Goal: Check status: Check status

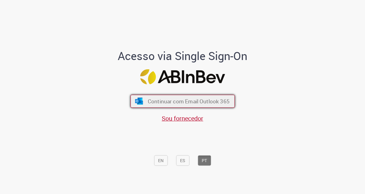
click at [148, 100] on span "Continuar com Email Outlook 365" at bounding box center [188, 101] width 82 height 7
click at [165, 98] on span "Continuar com Email Outlook 365" at bounding box center [189, 101] width 82 height 7
click at [139, 101] on img "submit" at bounding box center [139, 101] width 9 height 7
click at [144, 98] on button "Continuar com Email Outlook 365" at bounding box center [182, 101] width 104 height 13
click at [155, 98] on span "Continuar com Email Outlook 365" at bounding box center [189, 101] width 82 height 7
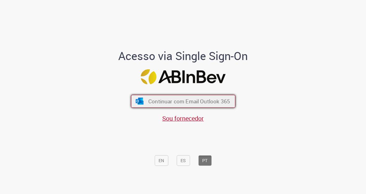
click at [181, 99] on span "Continuar com Email Outlook 365" at bounding box center [189, 101] width 82 height 7
click at [170, 107] on button "Continuar com Email Outlook 365" at bounding box center [183, 101] width 104 height 13
click at [185, 97] on button "Continuar com Email Outlook 365" at bounding box center [182, 101] width 104 height 13
click at [161, 99] on span "Continuar com Email Outlook 365" at bounding box center [189, 101] width 82 height 7
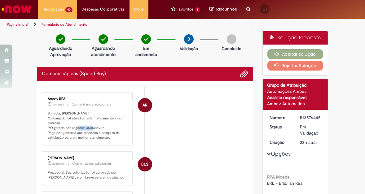
drag, startPoint x: 100, startPoint y: 128, endPoint x: 82, endPoint y: 127, distance: 17.7
click at [82, 127] on p "Bom dia, Leticia! O chamado foi atendido automaticamente e com sucesso. P.O ger…" at bounding box center [88, 125] width 80 height 29
copy p "4501486957"
drag, startPoint x: 100, startPoint y: 128, endPoint x: 82, endPoint y: 129, distance: 18.3
click at [82, 129] on p "Bom dia, Leticia! O chamado foi atendido automaticamente e com sucesso. P.O ger…" at bounding box center [88, 125] width 80 height 29
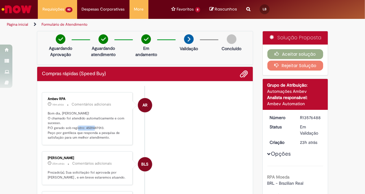
copy p "4501487013."
drag, startPoint x: 82, startPoint y: 127, endPoint x: 103, endPoint y: 129, distance: 20.6
click at [103, 129] on p "Bom dia, Leticia! O chamado foi atendido automaticamente e com sucesso. P.O ger…" at bounding box center [88, 125] width 80 height 29
copy p "4501486989."
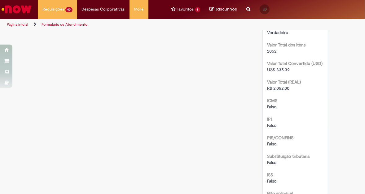
scroll to position [664, 0]
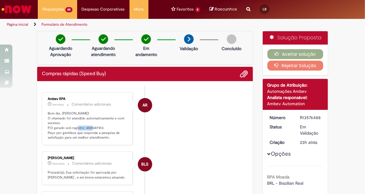
drag, startPoint x: 82, startPoint y: 127, endPoint x: 99, endPoint y: 129, distance: 17.3
click at [99, 129] on p "Bom dia, Leticia! O chamado foi atendido automaticamente e com sucesso. P.O ger…" at bounding box center [88, 125] width 80 height 29
copy p "4501487013"
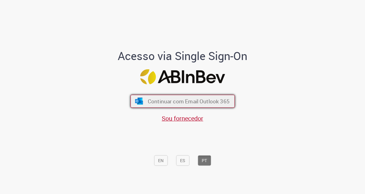
click at [143, 105] on button "Continuar com Email Outlook 365" at bounding box center [182, 101] width 104 height 13
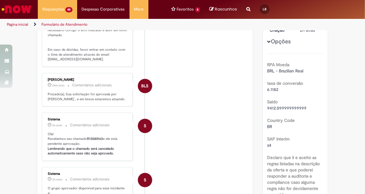
scroll to position [56, 0]
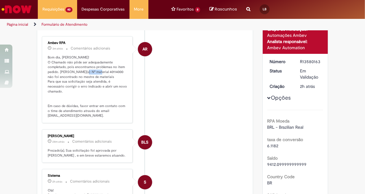
drag, startPoint x: 87, startPoint y: 70, endPoint x: 102, endPoint y: 72, distance: 14.9
click at [102, 72] on p "Bom dia, [PERSON_NAME]! O Chamado não pôde ser adequadamente completado, pois e…" at bounding box center [88, 86] width 80 height 63
copy p "40114000"
click at [160, 85] on li "AR Ambev RPA 4m atrás 4 minutos atrás Comentários adicionais Bom dia, Leticia! …" at bounding box center [145, 79] width 206 height 87
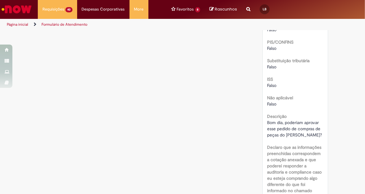
scroll to position [676, 0]
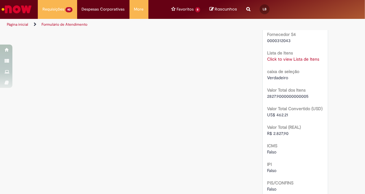
click at [297, 56] on link "Click to view Lista de Itens" at bounding box center [293, 59] width 52 height 6
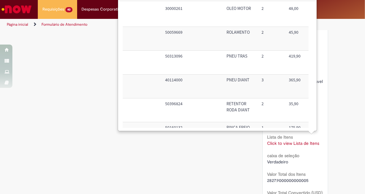
scroll to position [84, 20]
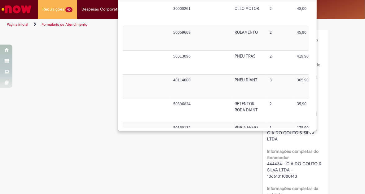
scroll to position [282, 0]
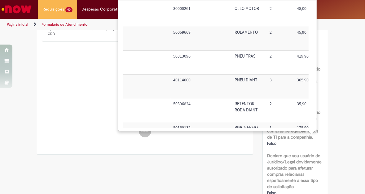
click at [137, 89] on td "Sim" at bounding box center [137, 87] width 68 height 24
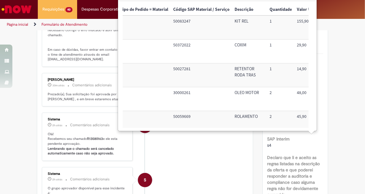
scroll to position [0, 0]
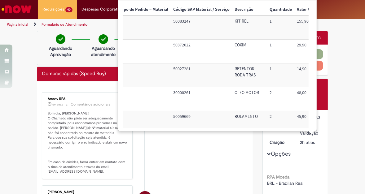
click at [173, 146] on li "AR Ambev RPA 5m atrás 5 minutos atrás Comentários adicionais Bom dia, Leticia! …" at bounding box center [145, 135] width 206 height 87
click at [71, 38] on div "Aguardando Aprovação Aguardando atendimento Em andamento Validação Concluído" at bounding box center [145, 48] width 216 height 34
click at [192, 147] on li "AR Ambev RPA 5m atrás 5 minutos atrás Comentários adicionais Bom dia, Leticia! …" at bounding box center [145, 135] width 206 height 87
click at [220, 137] on li "AR Ambev RPA 5m atrás 5 minutos atrás Comentários adicionais Bom dia, Leticia! …" at bounding box center [145, 135] width 206 height 87
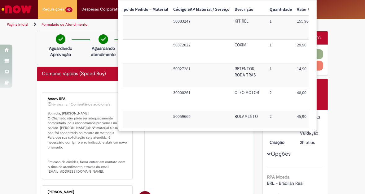
click at [220, 137] on li "AR Ambev RPA 5m atrás 5 minutos atrás Comentários adicionais Bom dia, Leticia! …" at bounding box center [145, 135] width 206 height 87
click at [320, 12] on nav "Requisições 40 Exibir Todas as Solicitações Compras rápidas (Speed Buy) 11m atr…" at bounding box center [182, 9] width 365 height 19
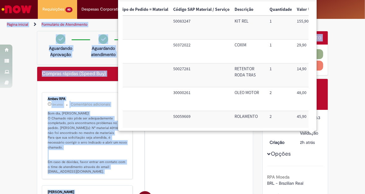
drag, startPoint x: 320, startPoint y: 12, endPoint x: 329, endPoint y: 61, distance: 49.8
click at [329, 61] on div "Pular para o conteúdo da página Requisições 40 Exibir Todas as Solicitações Com…" at bounding box center [182, 97] width 365 height 194
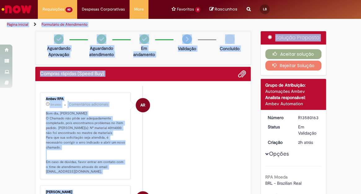
click at [219, 108] on li "AR Ambev RPA 5m atrás 5 minutos atrás Comentários adicionais Bom dia, Leticia! …" at bounding box center [143, 135] width 206 height 87
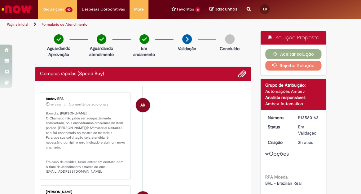
click at [282, 65] on button "Rejeitar Solução" at bounding box center [293, 66] width 56 height 10
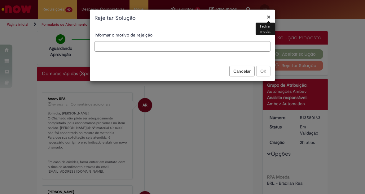
click at [129, 42] on input "text" at bounding box center [182, 46] width 176 height 11
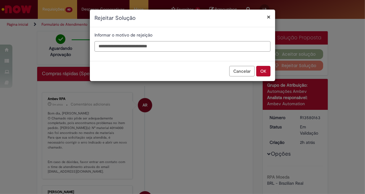
paste input "*********"
type input "**********"
click at [266, 72] on button "OK" at bounding box center [263, 71] width 14 height 11
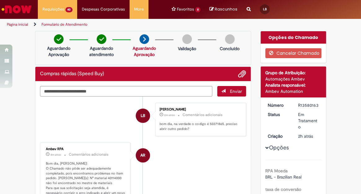
scroll to position [56, 0]
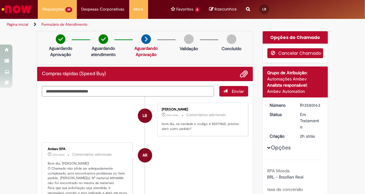
click at [285, 52] on button "Cancelar Chamado" at bounding box center [295, 53] width 56 height 10
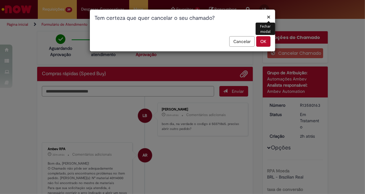
click at [262, 42] on button "OK" at bounding box center [263, 41] width 14 height 11
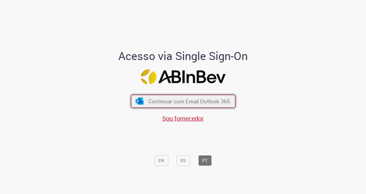
click at [169, 104] on span "Continuar com Email Outlook 365" at bounding box center [189, 101] width 82 height 7
click at [172, 99] on span "Continuar com Email Outlook 365" at bounding box center [188, 101] width 82 height 7
click at [170, 102] on span "Continuar com Email Outlook 365" at bounding box center [188, 101] width 82 height 7
click at [180, 101] on span "Continuar com Email Outlook 365" at bounding box center [189, 101] width 82 height 7
click at [164, 97] on button "Continuar com Email Outlook 365" at bounding box center [182, 101] width 104 height 13
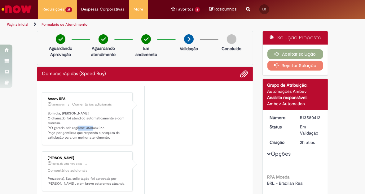
drag, startPoint x: 100, startPoint y: 128, endPoint x: 82, endPoint y: 127, distance: 17.7
click at [82, 127] on p "Bom dia, [PERSON_NAME]! O chamado foi atendido automaticamente e com sucesso. P…" at bounding box center [88, 125] width 80 height 29
copy p "4501487077"
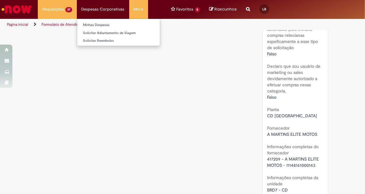
scroll to position [252, 0]
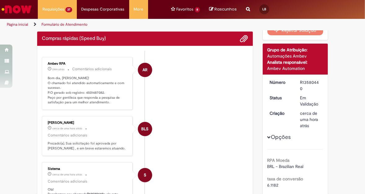
scroll to position [28, 0]
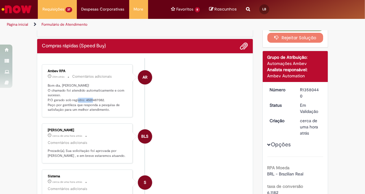
drag, startPoint x: 82, startPoint y: 99, endPoint x: 100, endPoint y: 102, distance: 18.1
click at [100, 102] on p "Bom dia, Leticia! O chamado foi atendido automaticamente e com sucesso. P.O ger…" at bounding box center [88, 97] width 80 height 29
copy p "4501487082"
click at [166, 93] on li "AR Ambev RPA 24m atrás 24 minutos atrás Comentários adicionais Bom dia, Leticia…" at bounding box center [145, 90] width 206 height 53
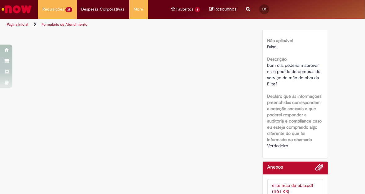
scroll to position [824, 0]
